Goal: Task Accomplishment & Management: Manage account settings

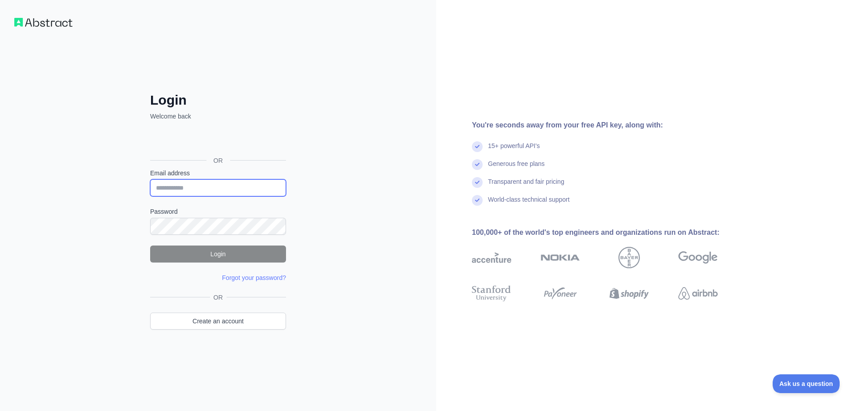
type input "**********"
click at [266, 251] on button "Login" at bounding box center [218, 253] width 136 height 17
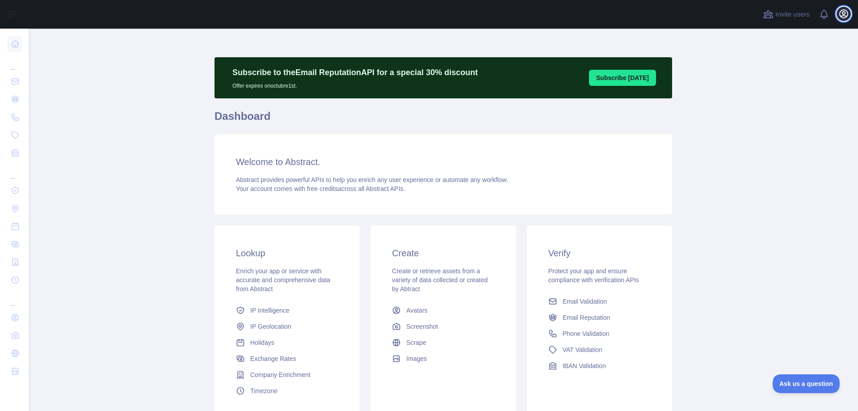
click at [848, 13] on icon "button" at bounding box center [844, 14] width 8 height 8
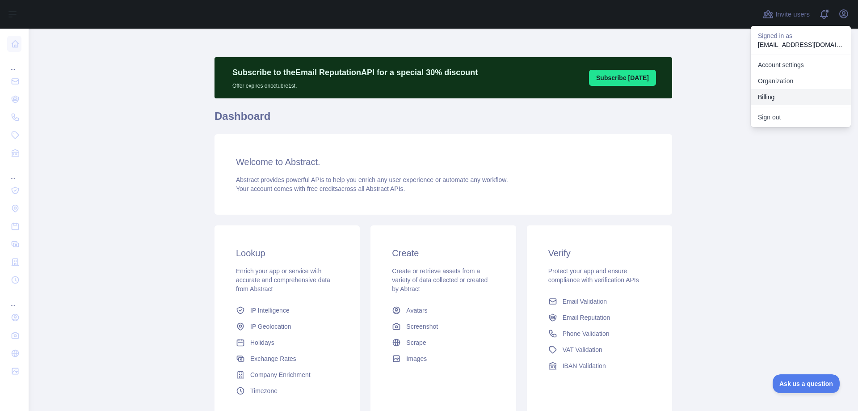
click at [769, 93] on button "Billing" at bounding box center [801, 97] width 100 height 16
